Goal: Information Seeking & Learning: Learn about a topic

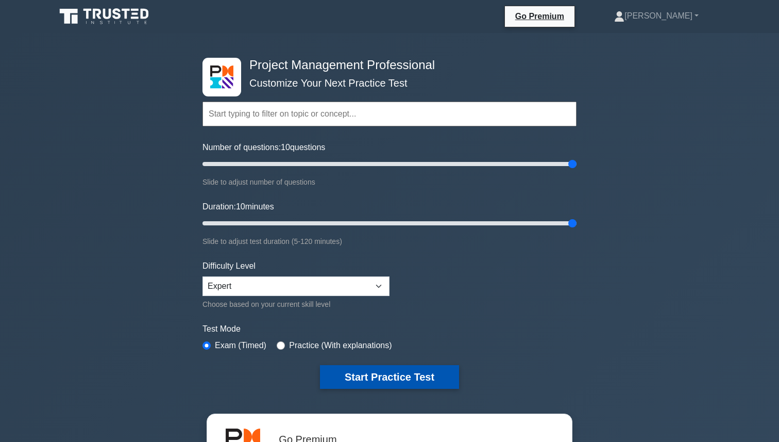
click at [390, 377] on button "Start Practice Test" at bounding box center [389, 377] width 139 height 24
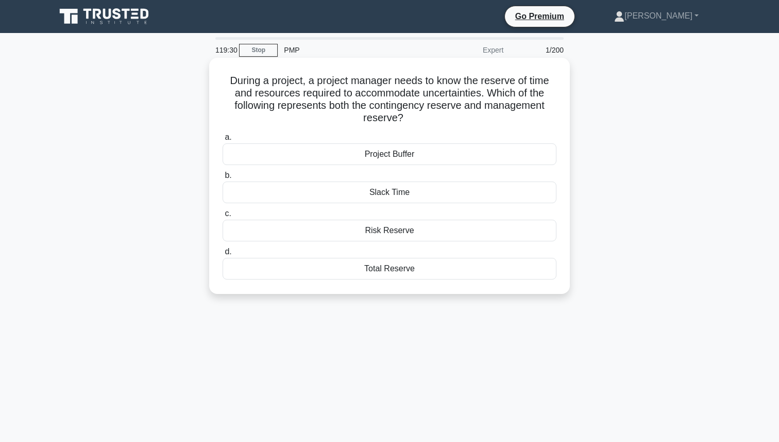
click at [406, 269] on div "Total Reserve" at bounding box center [390, 269] width 334 height 22
click at [223, 255] on input "d. Total Reserve" at bounding box center [223, 251] width 0 height 7
